Goal: Communication & Community: Answer question/provide support

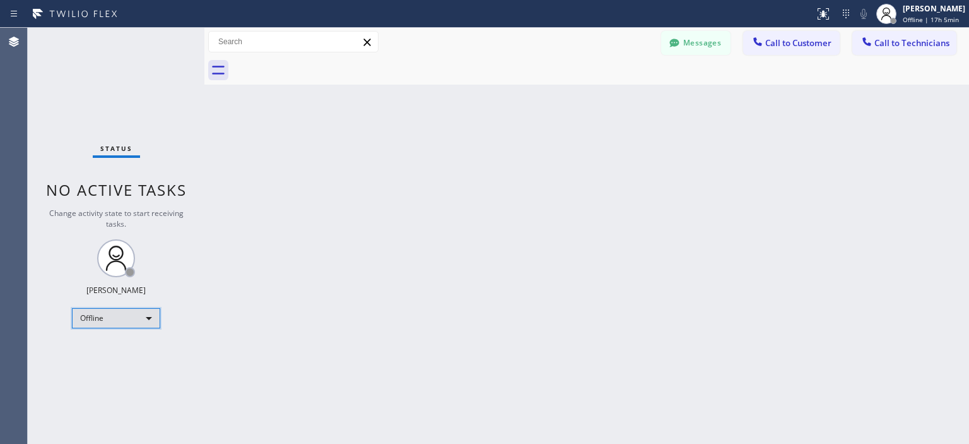
click at [133, 316] on div "Offline" at bounding box center [116, 318] width 88 height 20
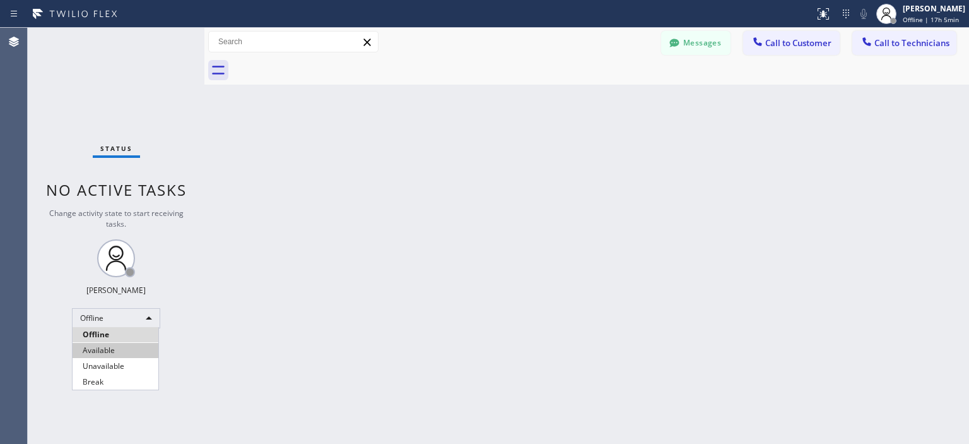
click at [128, 349] on li "Available" at bounding box center [116, 350] width 86 height 15
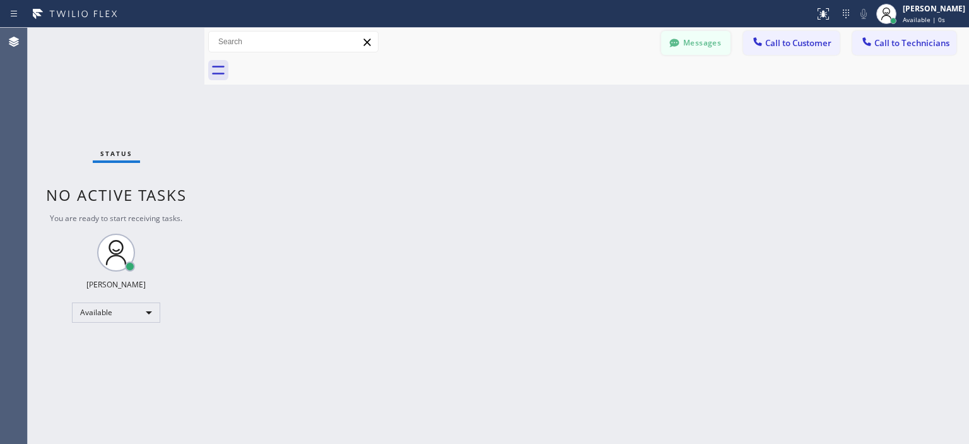
click at [697, 38] on button "Messages" at bounding box center [695, 43] width 69 height 24
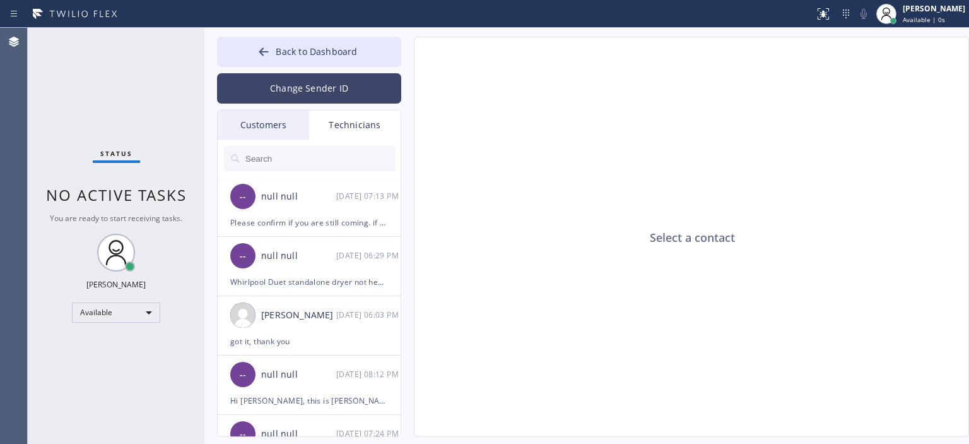
click at [289, 87] on button "Change Sender ID" at bounding box center [309, 88] width 184 height 30
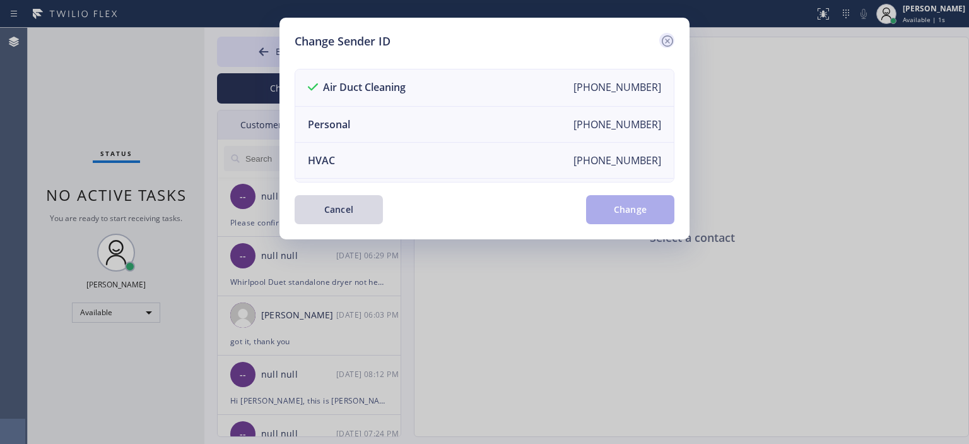
click at [671, 39] on icon at bounding box center [667, 40] width 15 height 15
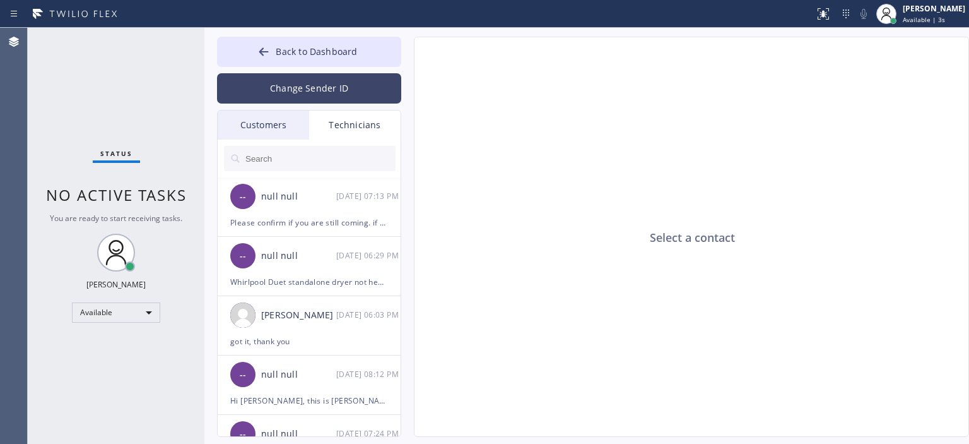
click at [305, 85] on button "Change Sender ID" at bounding box center [309, 88] width 184 height 30
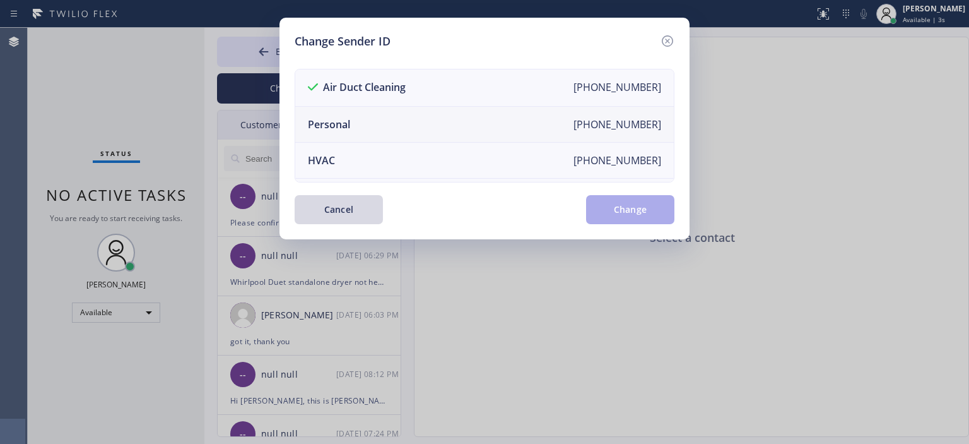
click at [370, 126] on li "Personal [PHONE_NUMBER]" at bounding box center [484, 125] width 379 height 36
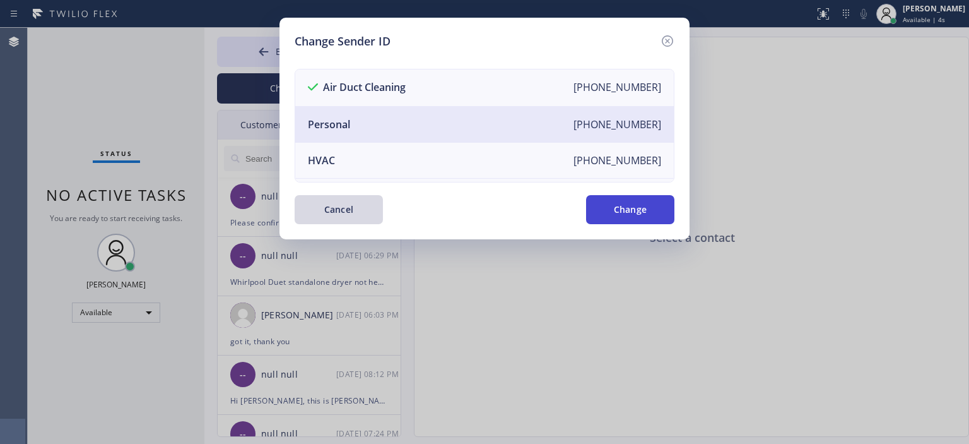
click at [644, 198] on button "Change" at bounding box center [630, 209] width 88 height 29
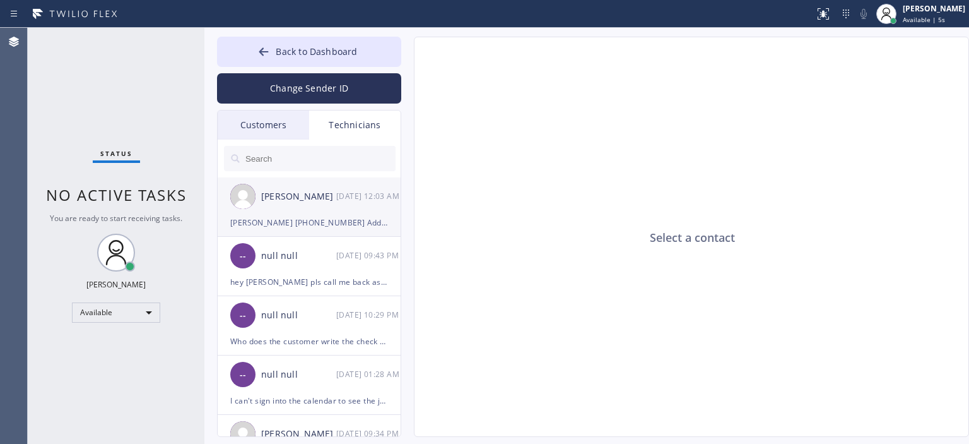
click at [348, 201] on div "[DATE] 12:03 AM" at bounding box center [369, 196] width 66 height 15
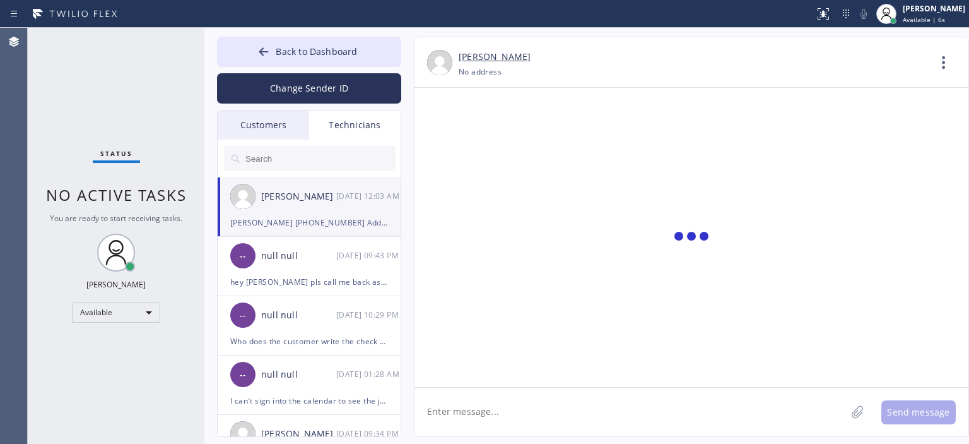
click at [618, 427] on textarea at bounding box center [631, 411] width 432 height 49
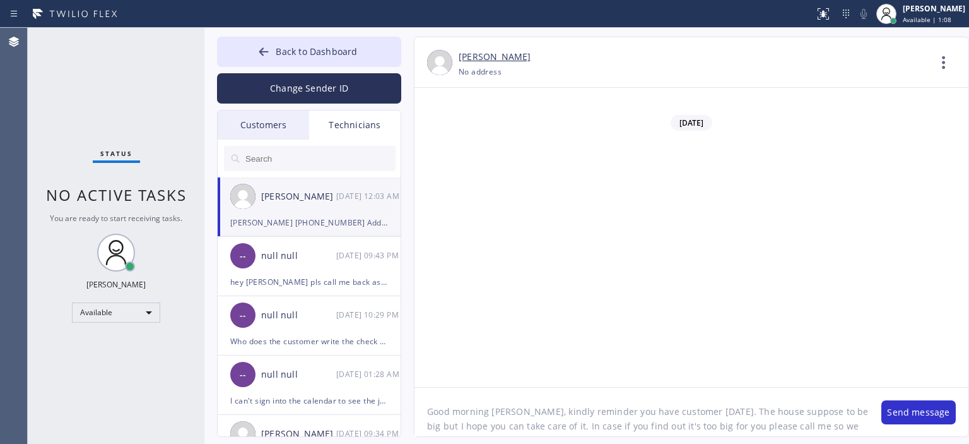
scroll to position [10, 0]
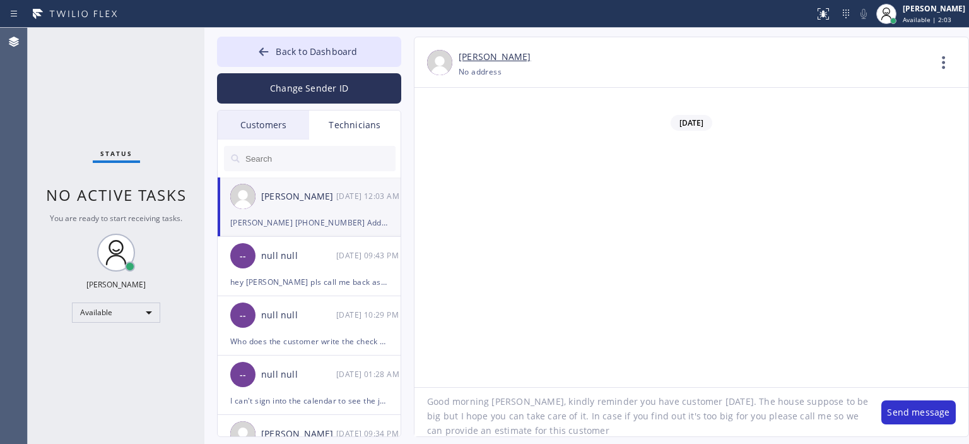
drag, startPoint x: 739, startPoint y: 403, endPoint x: 808, endPoint y: 408, distance: 68.4
click at [808, 408] on textarea "Good morning [PERSON_NAME], kindly reminder you have customer [DATE]. The house…" at bounding box center [642, 411] width 454 height 49
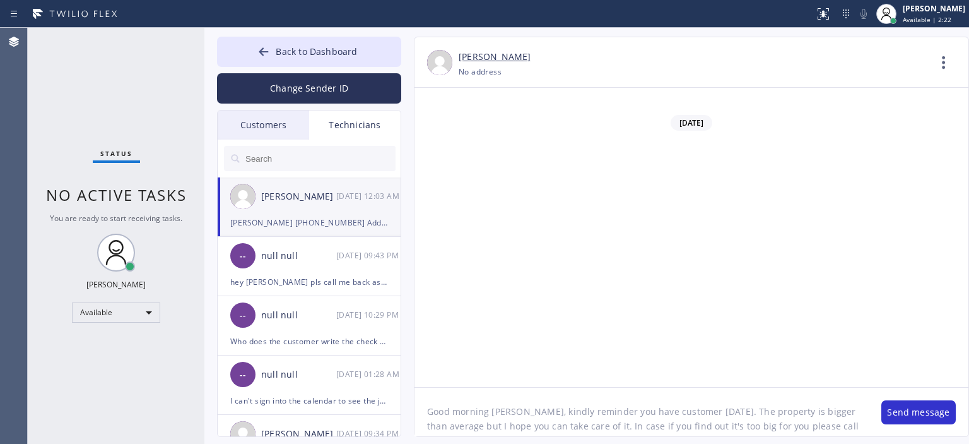
click at [621, 431] on textarea "Good morning [PERSON_NAME], kindly reminder you have customer [DATE]. The prope…" at bounding box center [642, 411] width 454 height 49
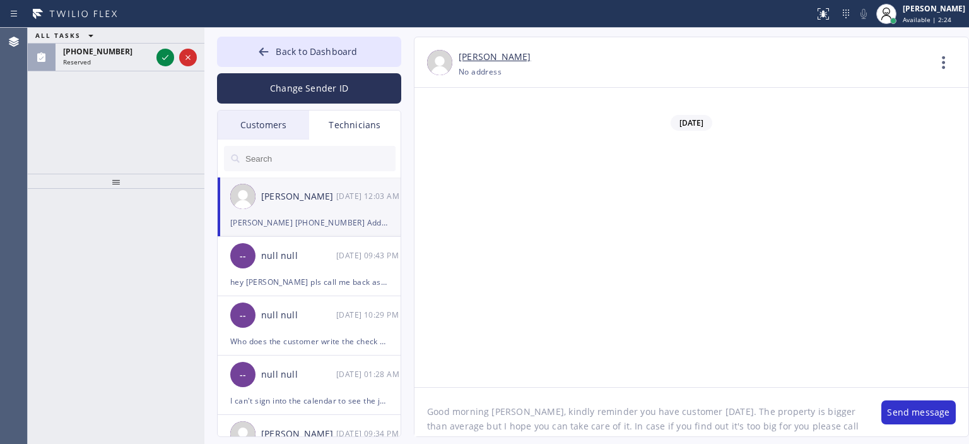
scroll to position [11, 0]
click at [670, 426] on textarea "Good morning [PERSON_NAME], kindly reminder you have customer [DATE]. The prope…" at bounding box center [642, 411] width 454 height 49
click at [631, 432] on textarea "Good morning [PERSON_NAME], kindly reminder you have customer [DATE]. The prope…" at bounding box center [642, 411] width 454 height 49
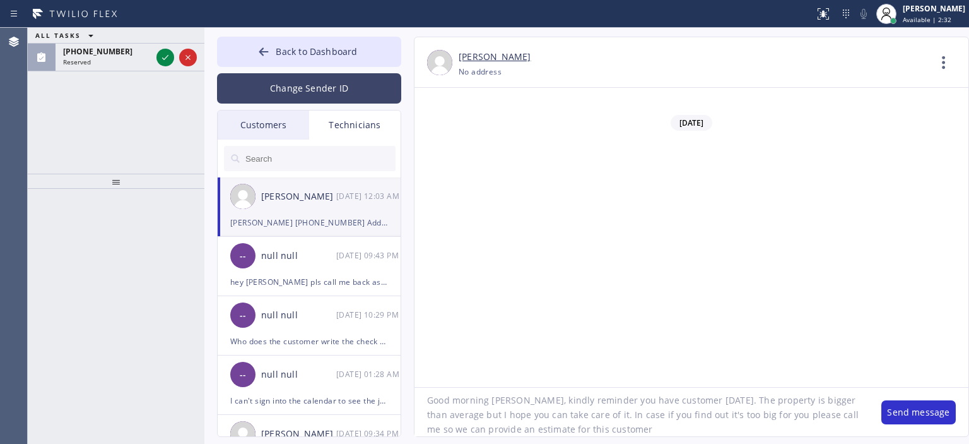
type textarea "Good morning [PERSON_NAME], kindly reminder you have customer [DATE]. The prope…"
click at [295, 90] on button "Change Sender ID" at bounding box center [309, 88] width 184 height 30
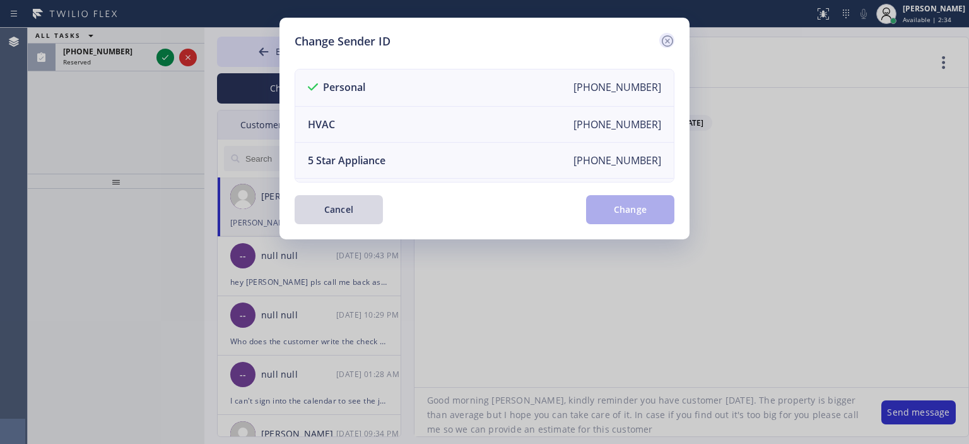
click at [664, 40] on icon at bounding box center [667, 40] width 15 height 15
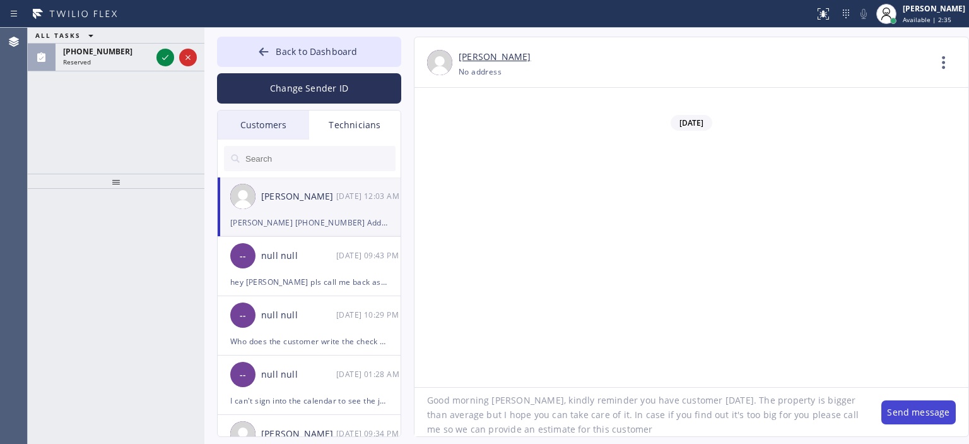
click at [917, 405] on button "Send message" at bounding box center [918, 412] width 74 height 24
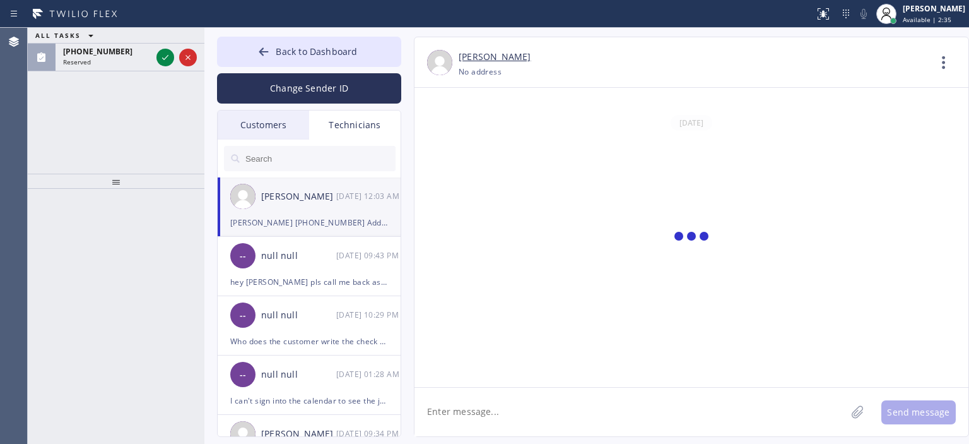
scroll to position [0, 0]
click at [288, 118] on div "Customers" at bounding box center [263, 124] width 91 height 29
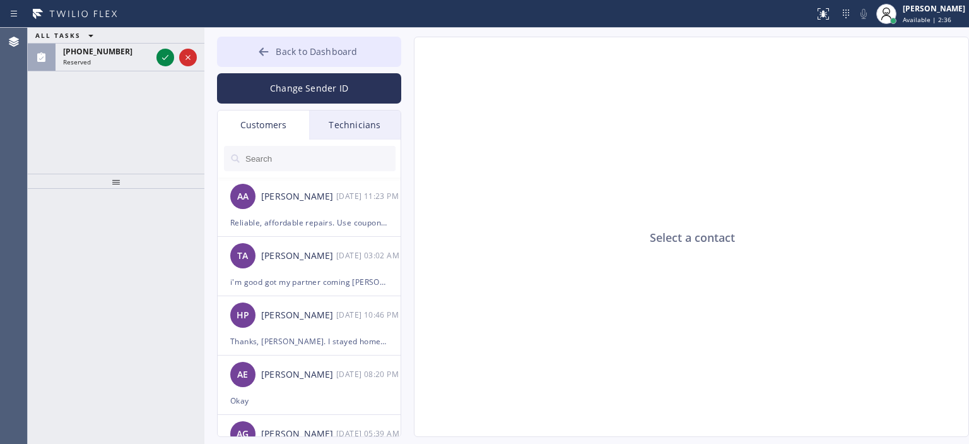
click at [232, 39] on button "Back to Dashboard" at bounding box center [309, 52] width 184 height 30
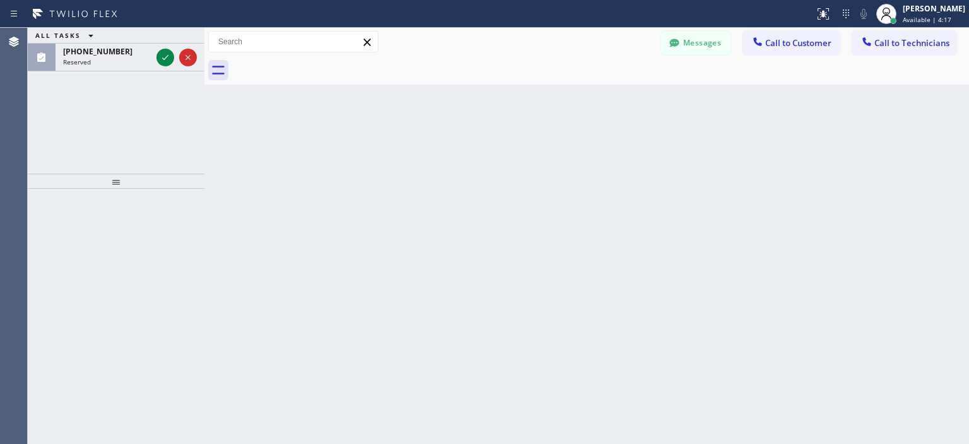
click at [44, 126] on div "ALL TASKS ALL TASKS ACTIVE TASKS TASKS IN WRAP UP [PHONE_NUMBER] Reserved" at bounding box center [116, 101] width 177 height 146
click at [165, 59] on icon at bounding box center [165, 57] width 15 height 15
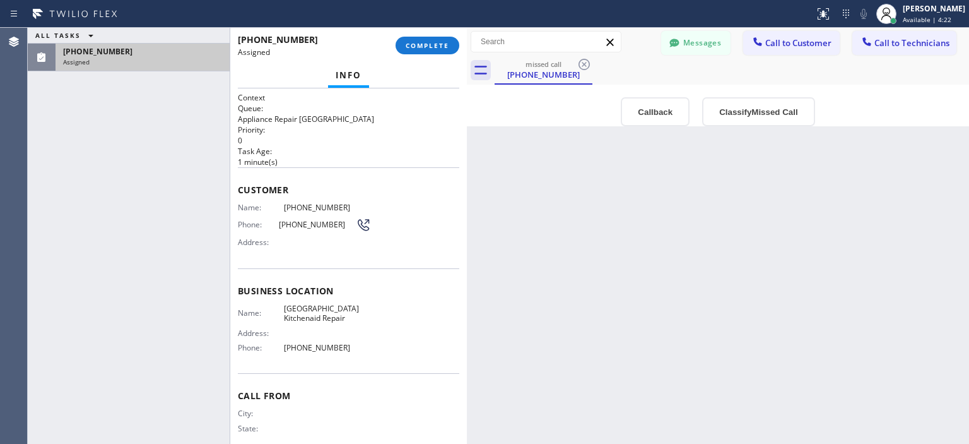
drag, startPoint x: 203, startPoint y: 51, endPoint x: 465, endPoint y: 61, distance: 262.6
click at [467, 61] on div at bounding box center [467, 236] width 0 height 416
click at [586, 64] on icon at bounding box center [584, 64] width 15 height 15
click at [586, 64] on div "missed call [PHONE_NUMBER]" at bounding box center [732, 70] width 474 height 28
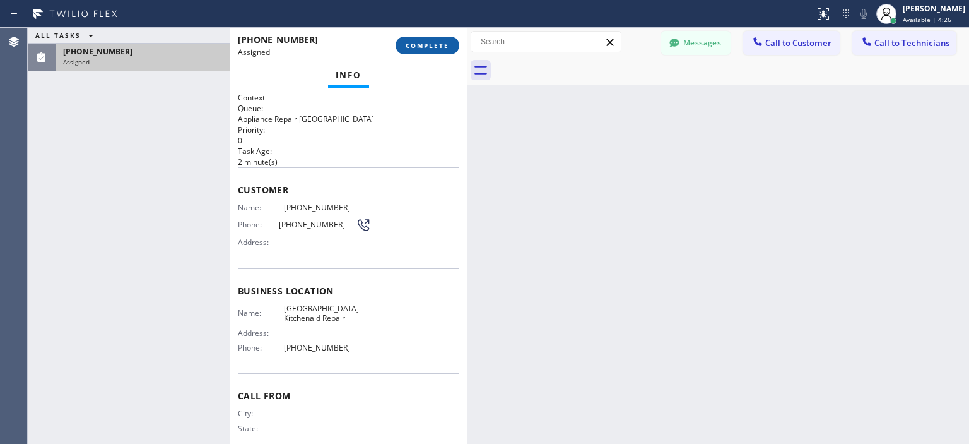
click at [414, 49] on span "COMPLETE" at bounding box center [428, 45] width 44 height 9
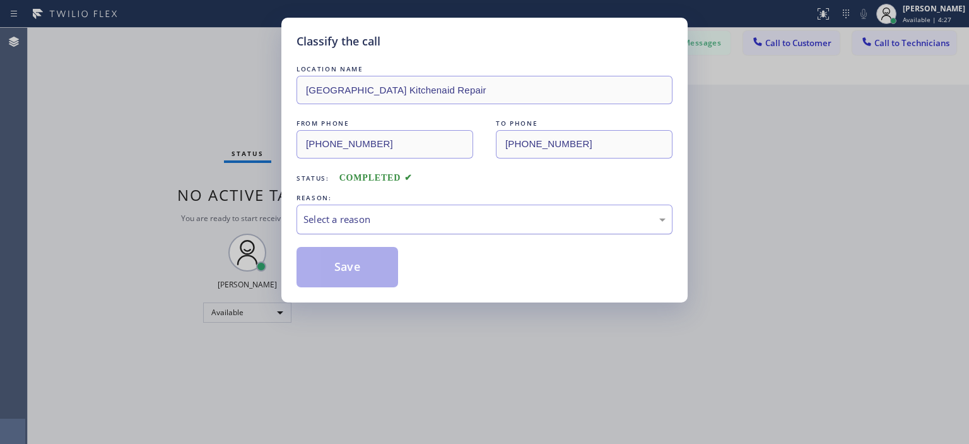
click at [495, 218] on div "Select a reason" at bounding box center [484, 219] width 362 height 15
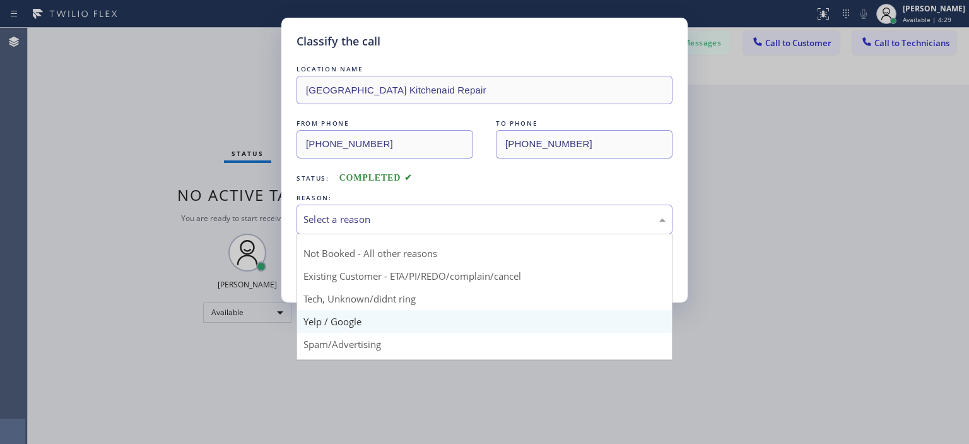
scroll to position [15, 0]
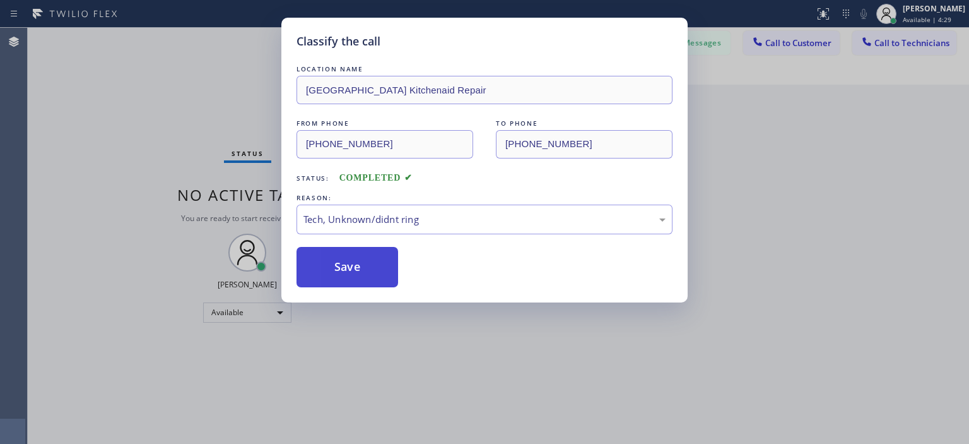
click at [350, 266] on button "Save" at bounding box center [348, 267] width 102 height 40
